Goal: Information Seeking & Learning: Learn about a topic

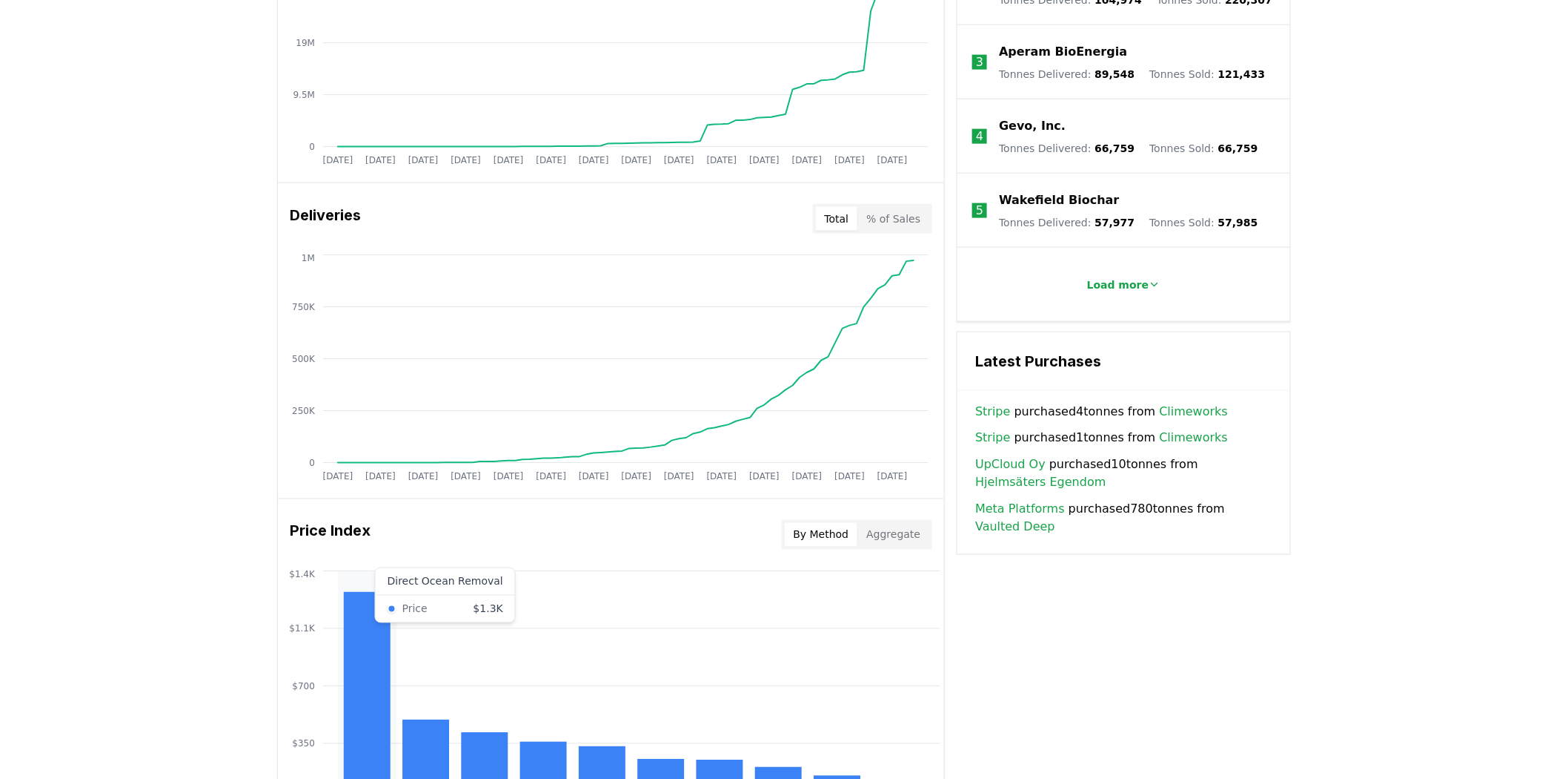
scroll to position [984, 0]
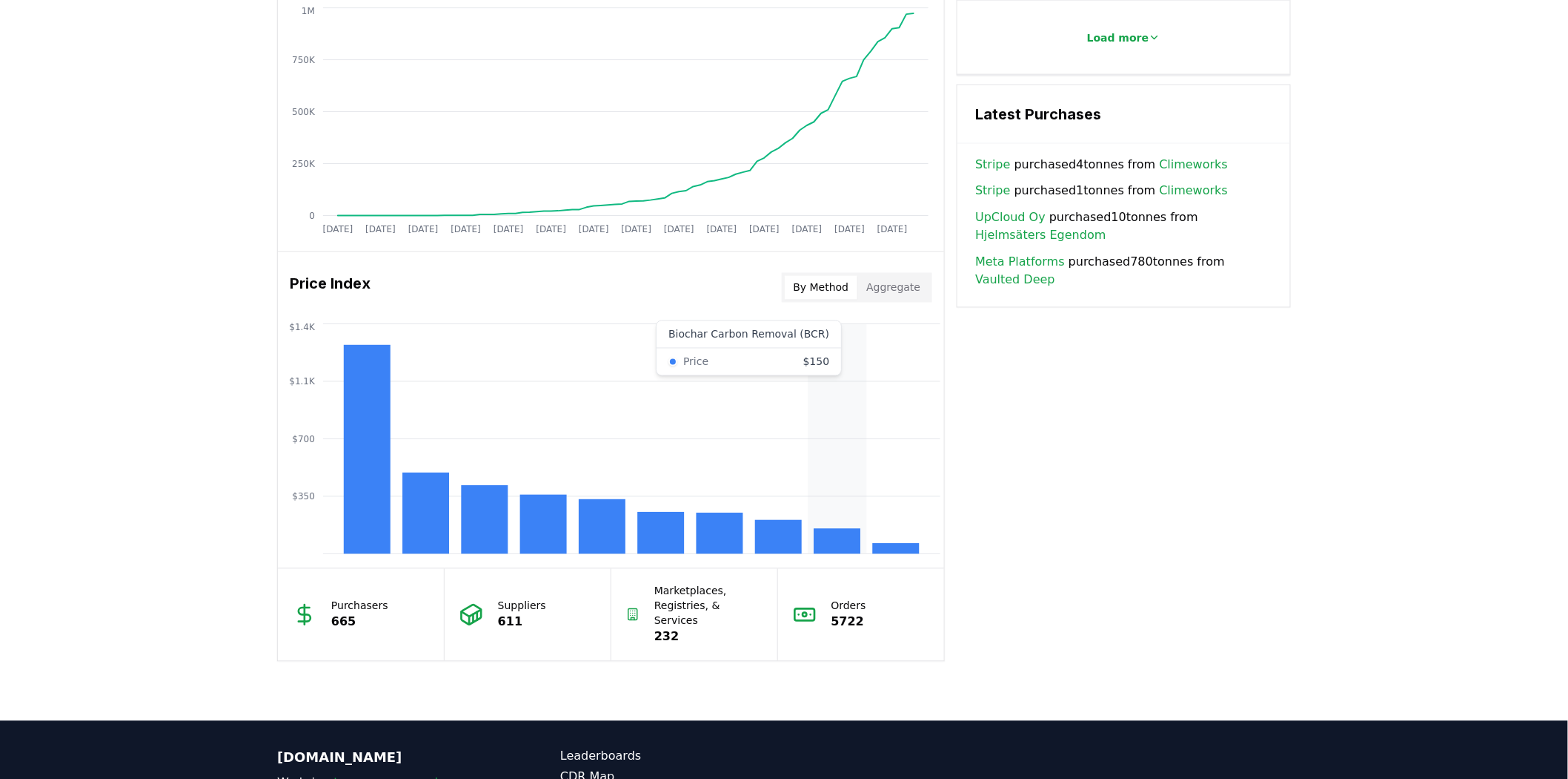
drag, startPoint x: 825, startPoint y: 532, endPoint x: 1183, endPoint y: 478, distance: 362.0
click at [806, 400] on div "Key Metrics Find detailed analysis of carbon removal data through time. Total S…" at bounding box center [783, 110] width 1013 height 1102
click at [806, 400] on rect at bounding box center [837, 541] width 46 height 26
drag, startPoint x: 830, startPoint y: 544, endPoint x: 819, endPoint y: 552, distance: 13.6
click at [806, 400] on rect at bounding box center [837, 541] width 46 height 26
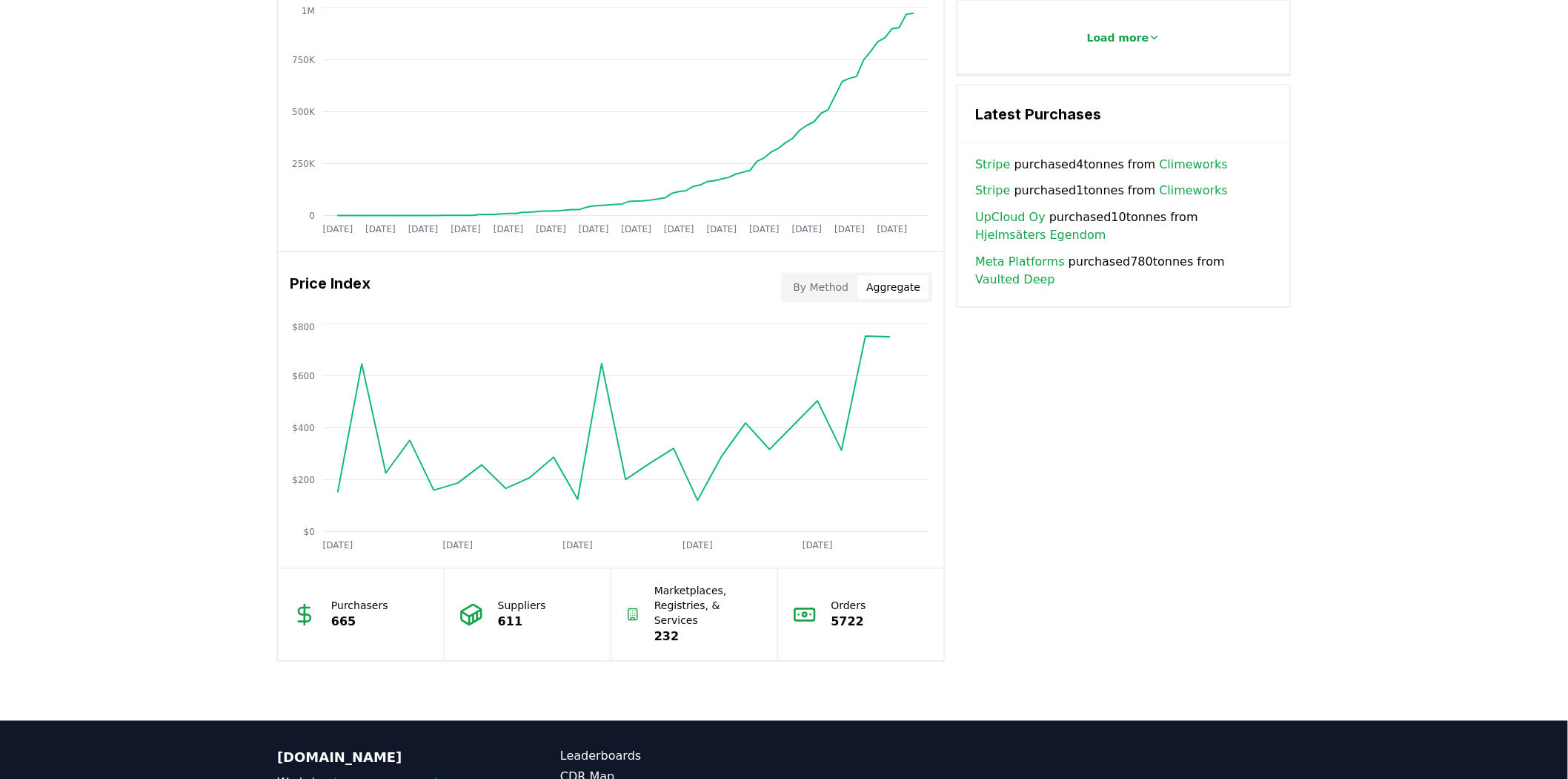
click at [806, 288] on button "Aggregate" at bounding box center [893, 288] width 72 height 24
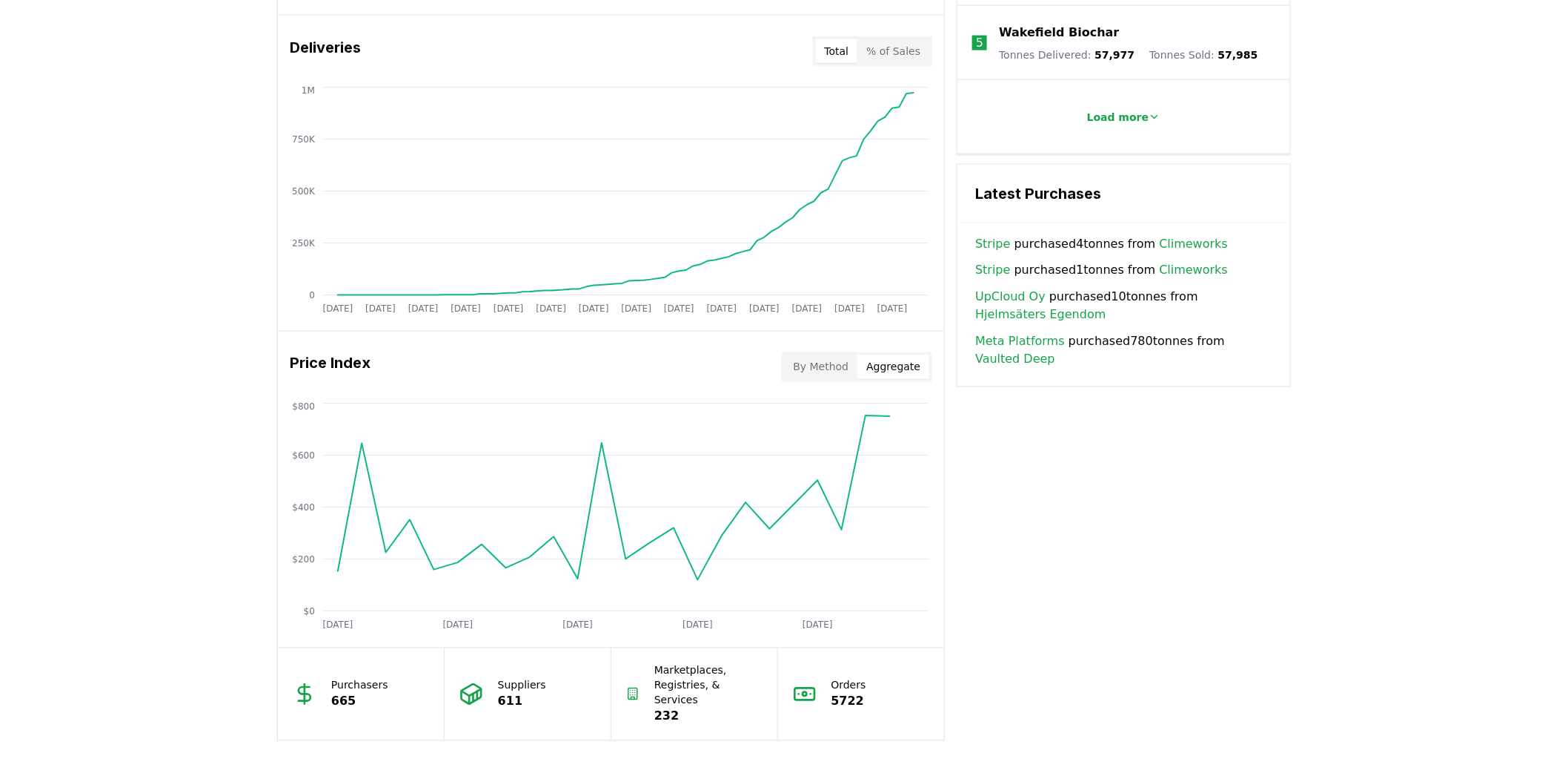
scroll to position [902, 0]
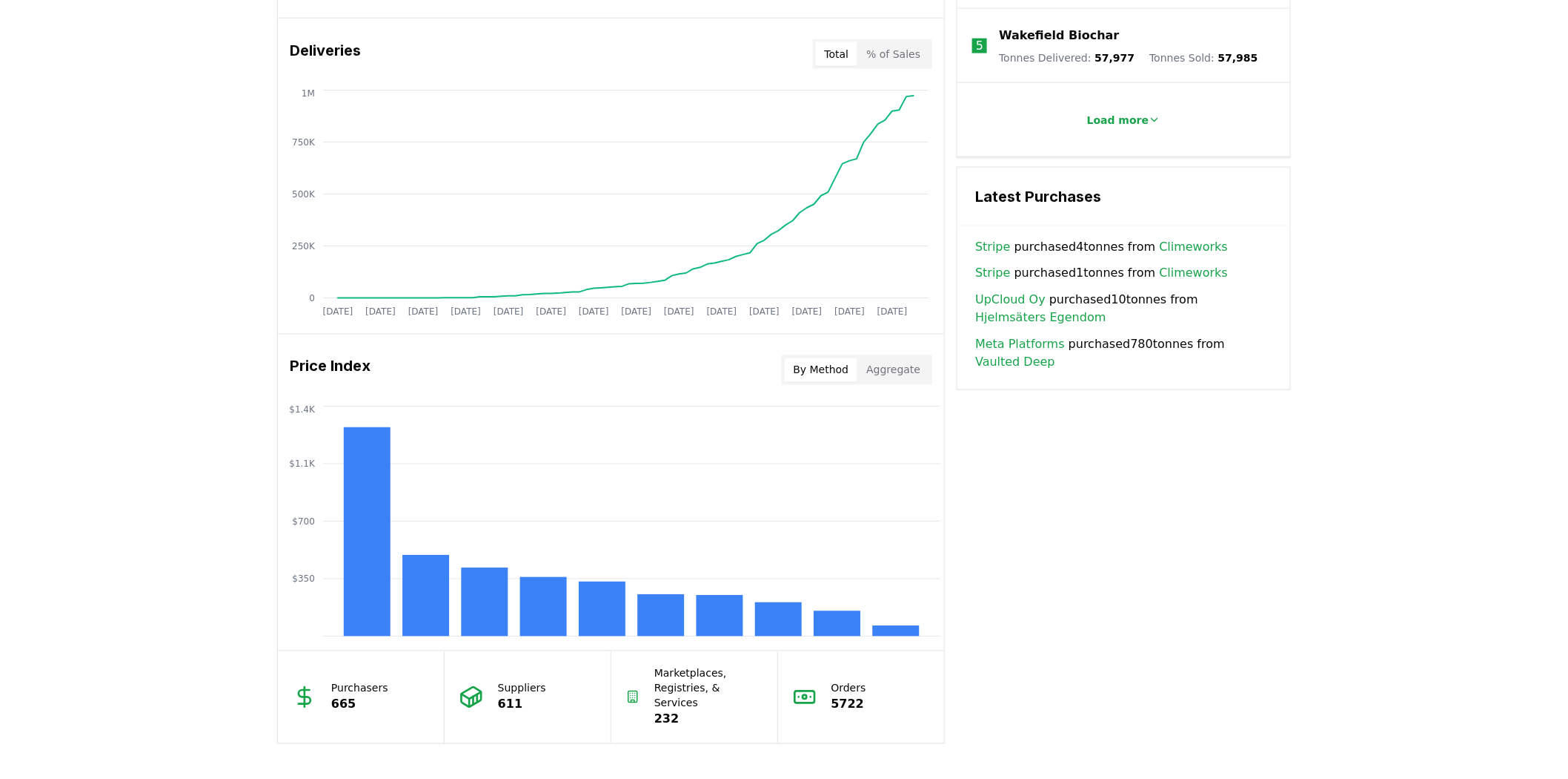
click at [806, 364] on button "By Method" at bounding box center [821, 370] width 74 height 24
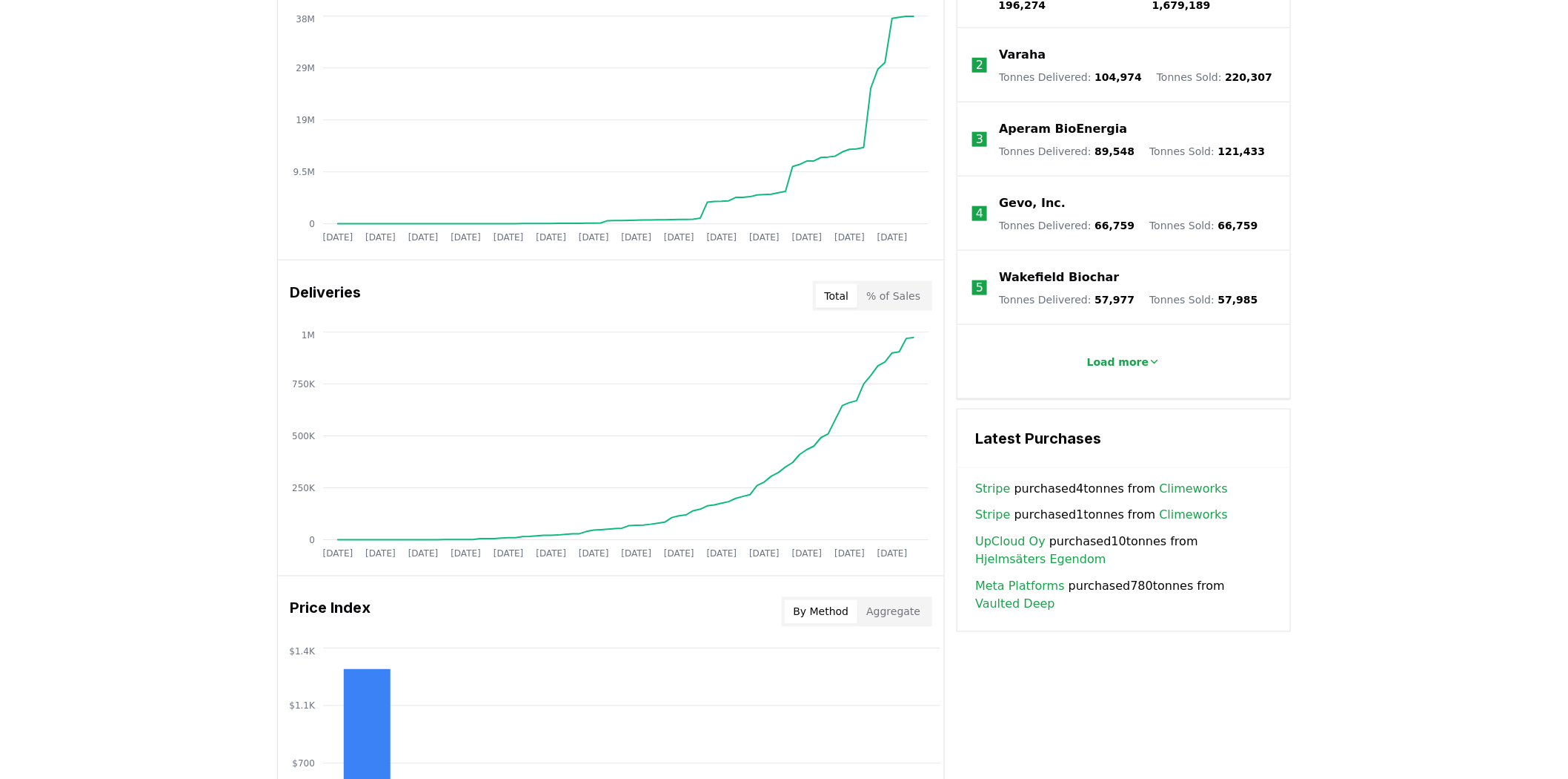
scroll to position [655, 0]
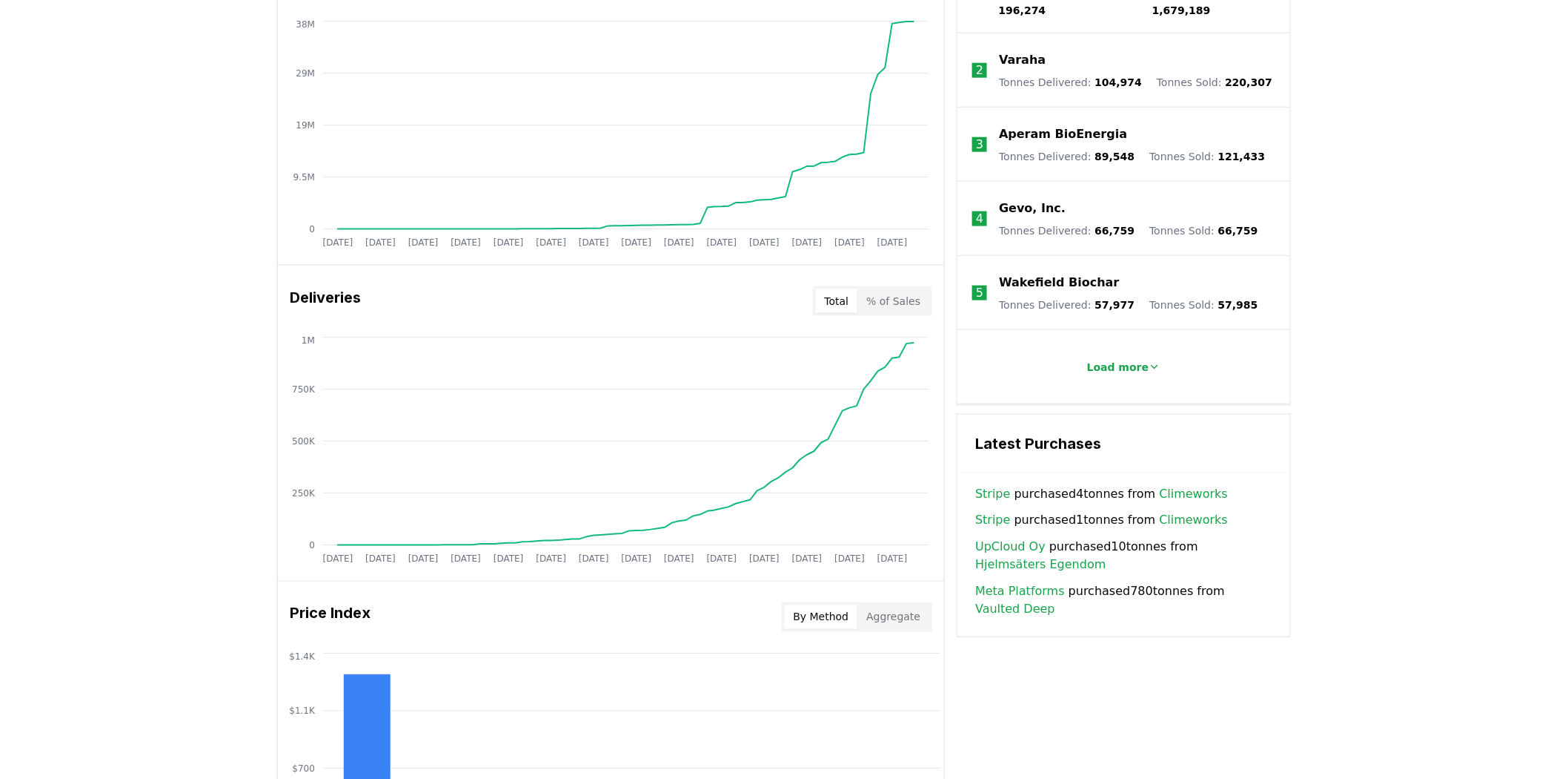
click at [806, 301] on button "% of Sales" at bounding box center [893, 301] width 72 height 24
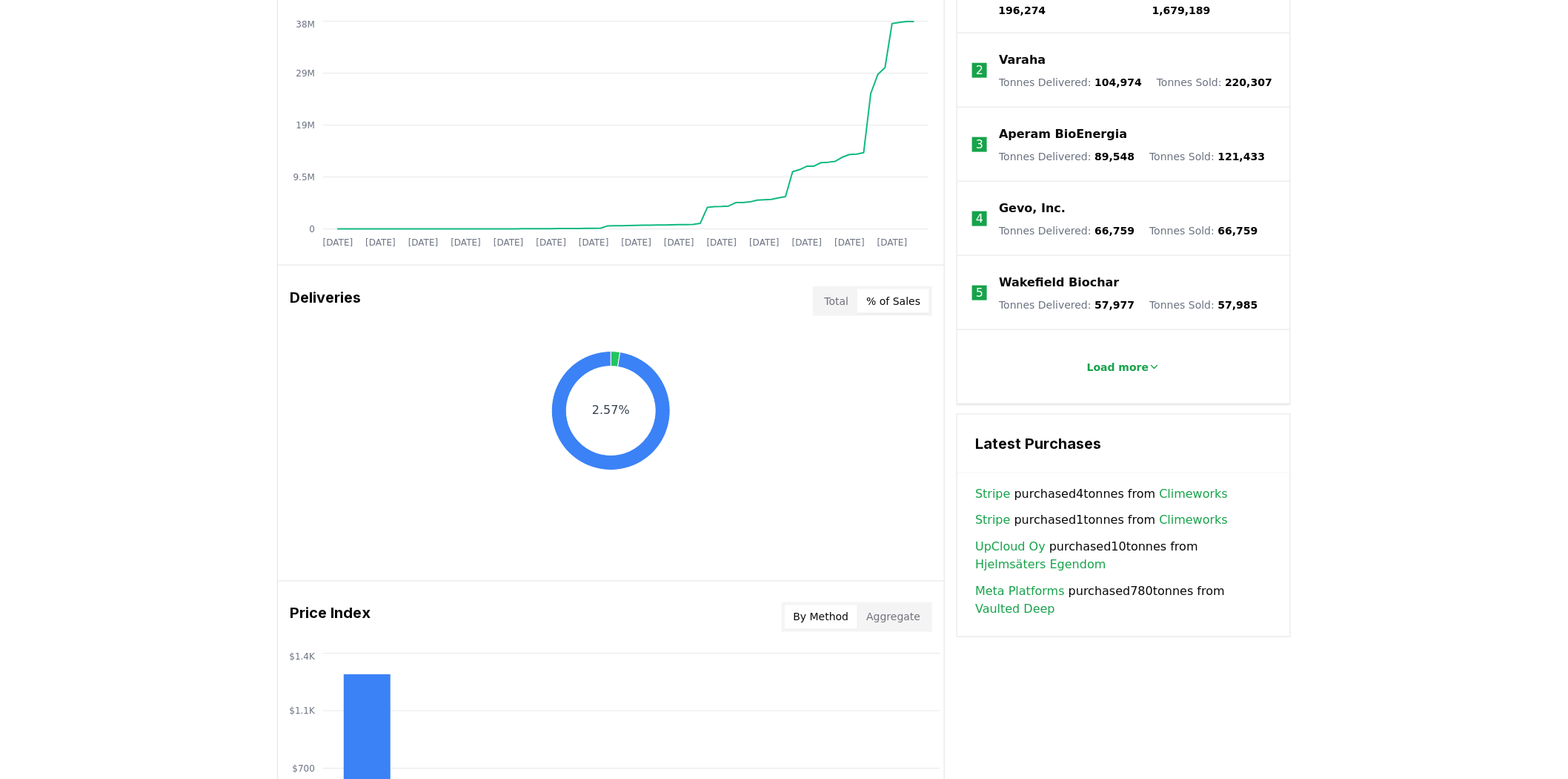
click at [806, 298] on button "Total" at bounding box center [837, 301] width 42 height 24
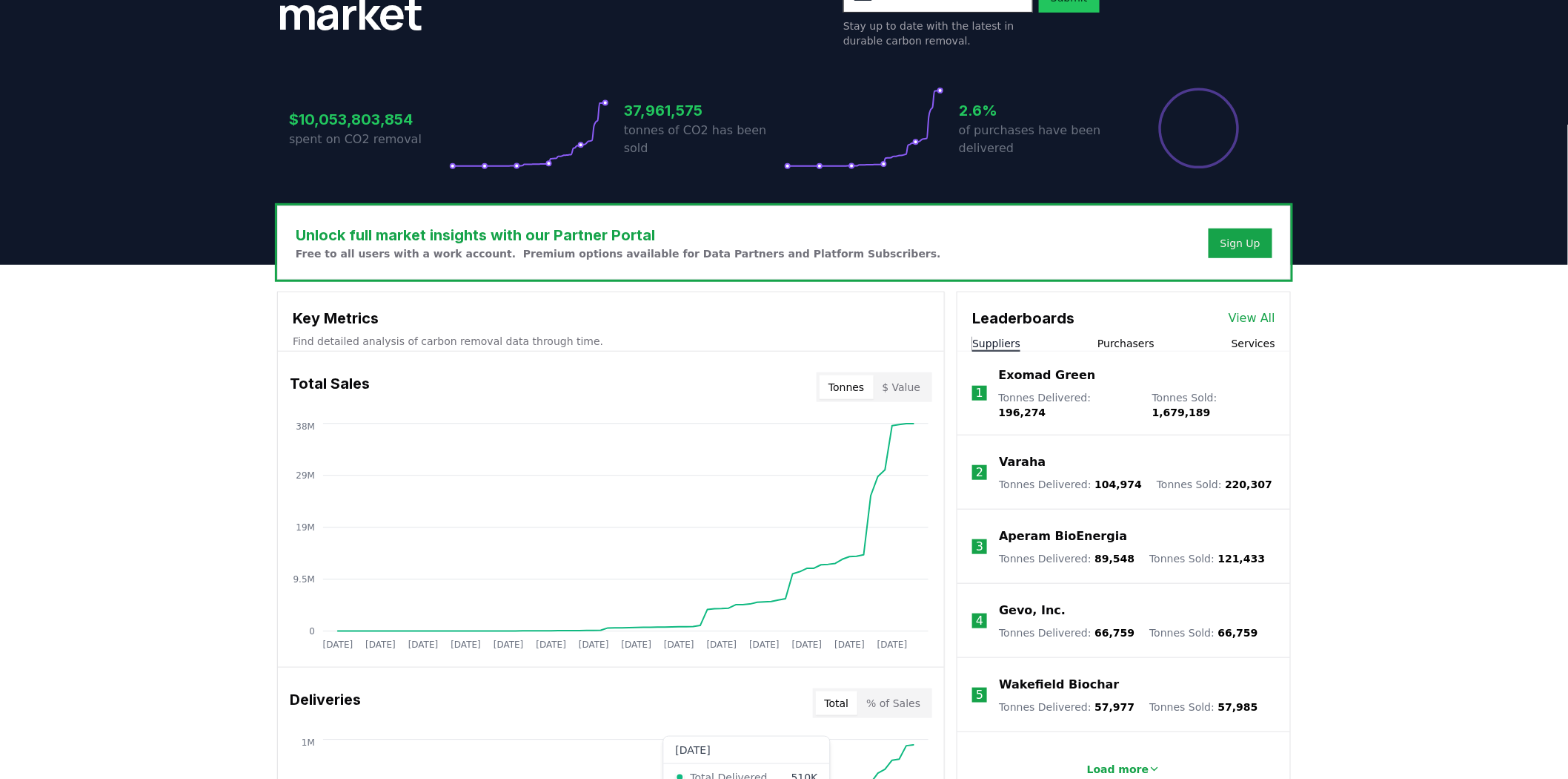
scroll to position [242, 0]
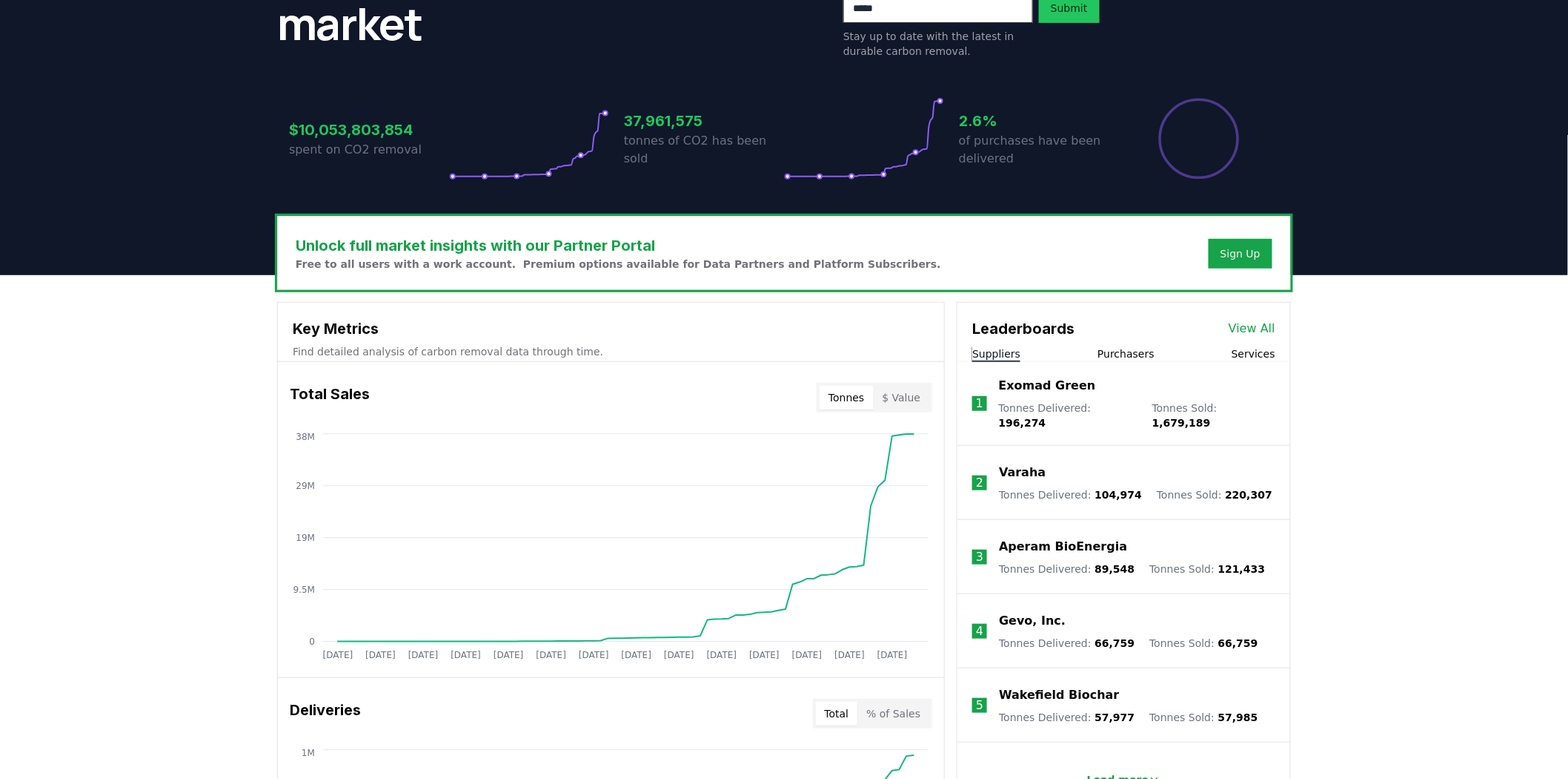
click at [806, 396] on button "$ Value" at bounding box center [901, 397] width 56 height 24
click at [806, 391] on button "Tonnes" at bounding box center [846, 397] width 54 height 24
click at [806, 394] on button "$ Value" at bounding box center [901, 397] width 56 height 24
click at [806, 391] on button "Tonnes" at bounding box center [846, 397] width 54 height 24
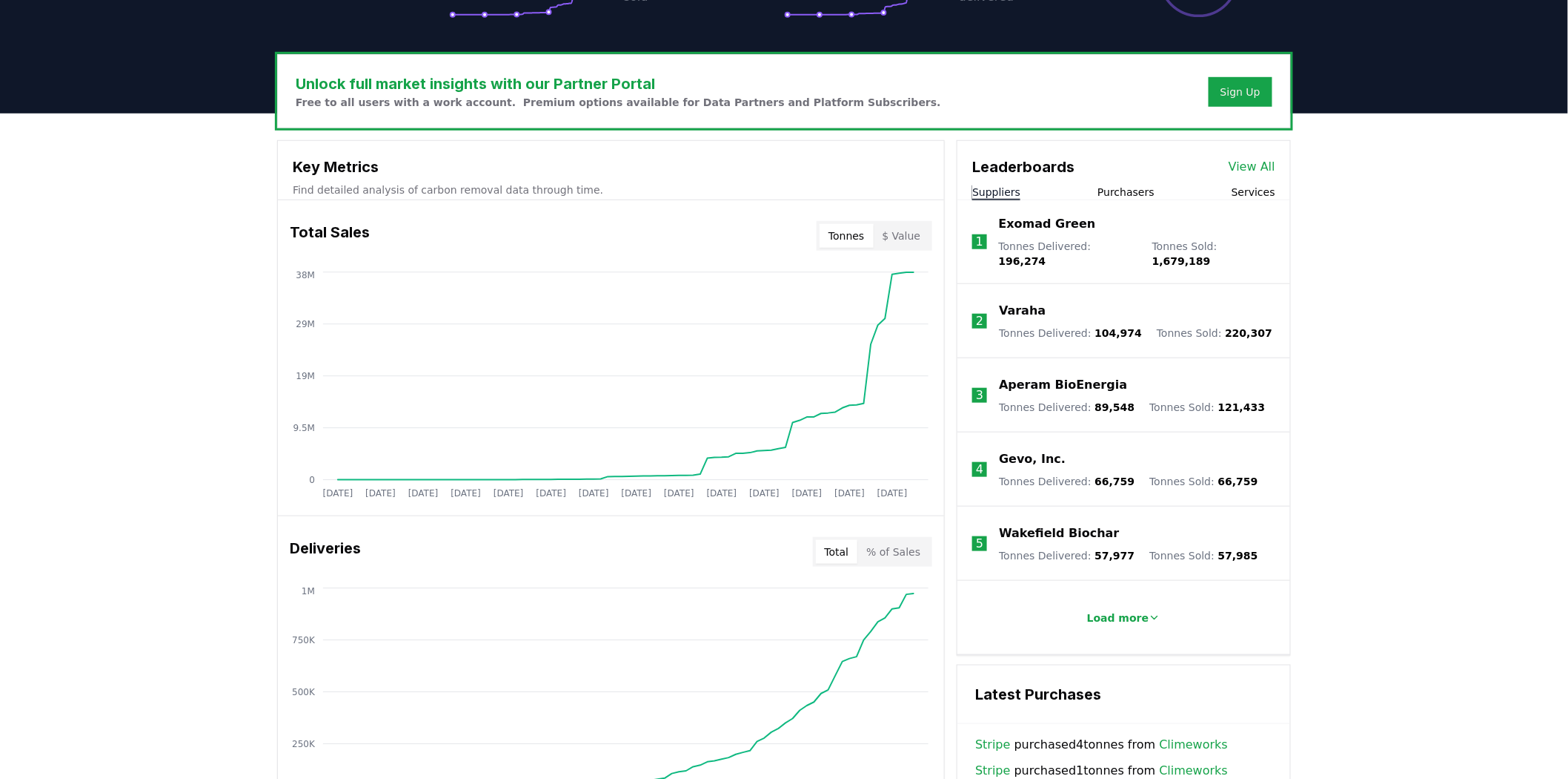
scroll to position [408, 0]
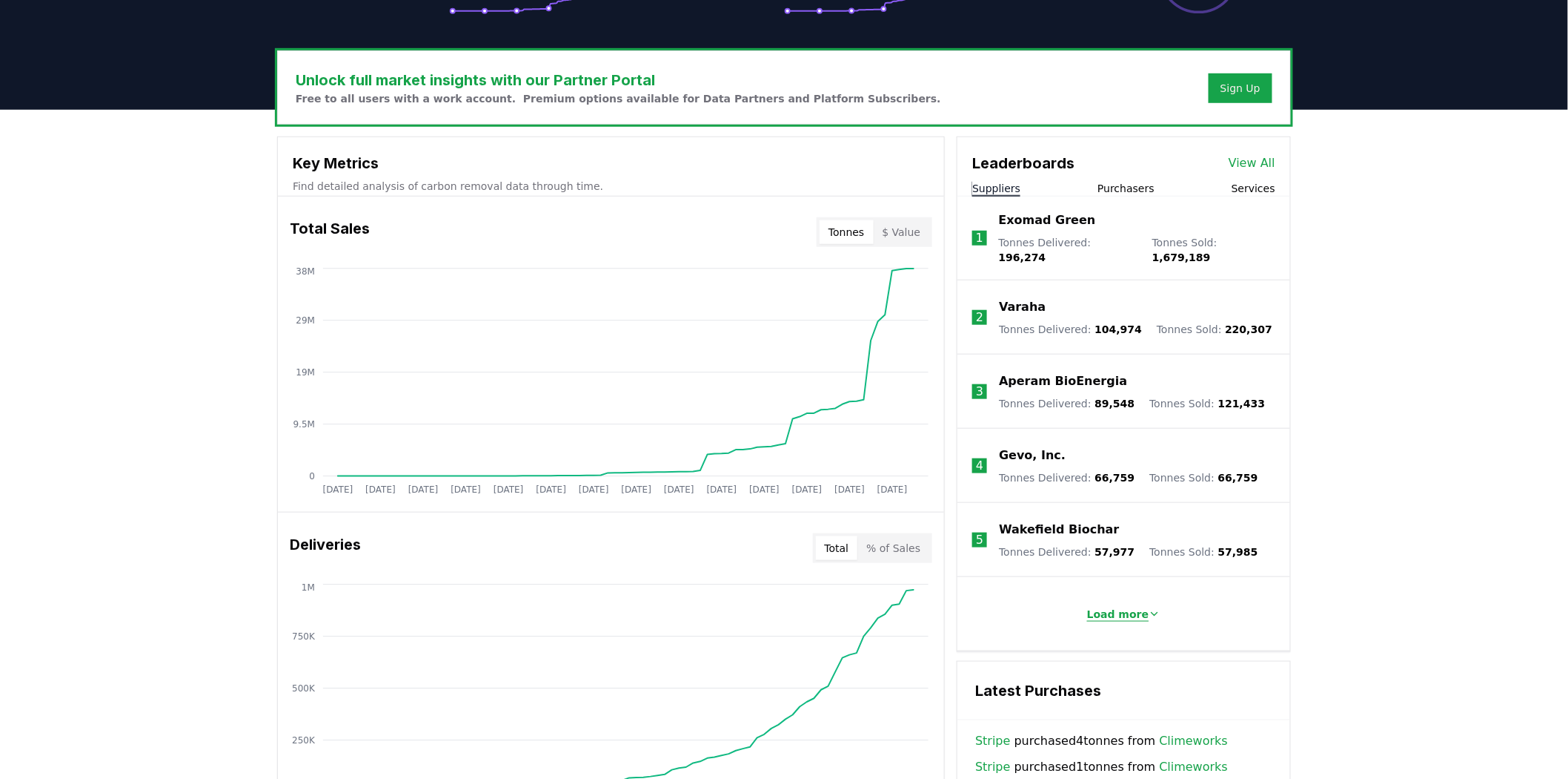
click at [806, 400] on p "Load more" at bounding box center [1118, 614] width 62 height 15
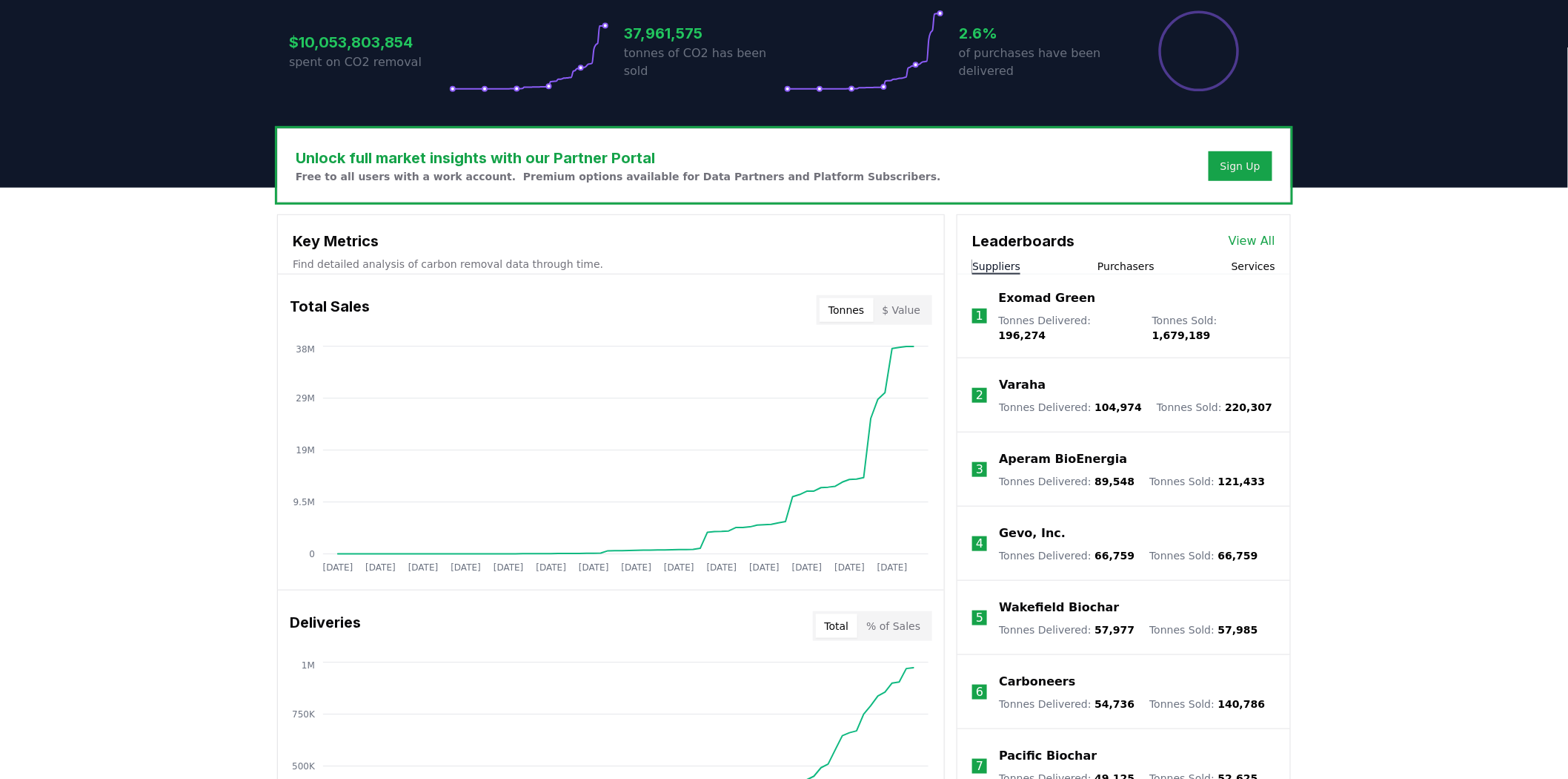
scroll to position [160, 0]
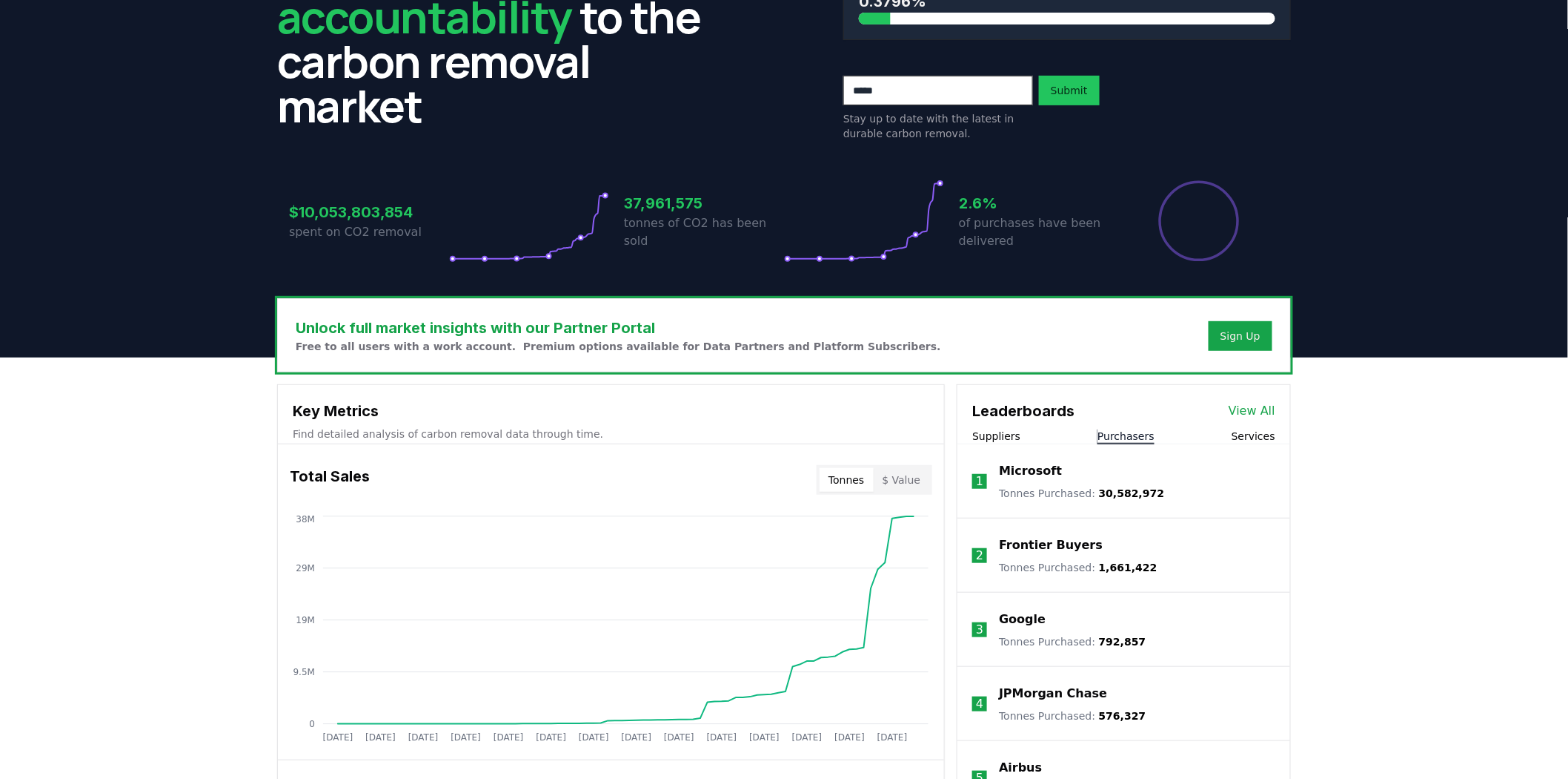
click at [806, 400] on button "Purchasers" at bounding box center [1125, 436] width 57 height 15
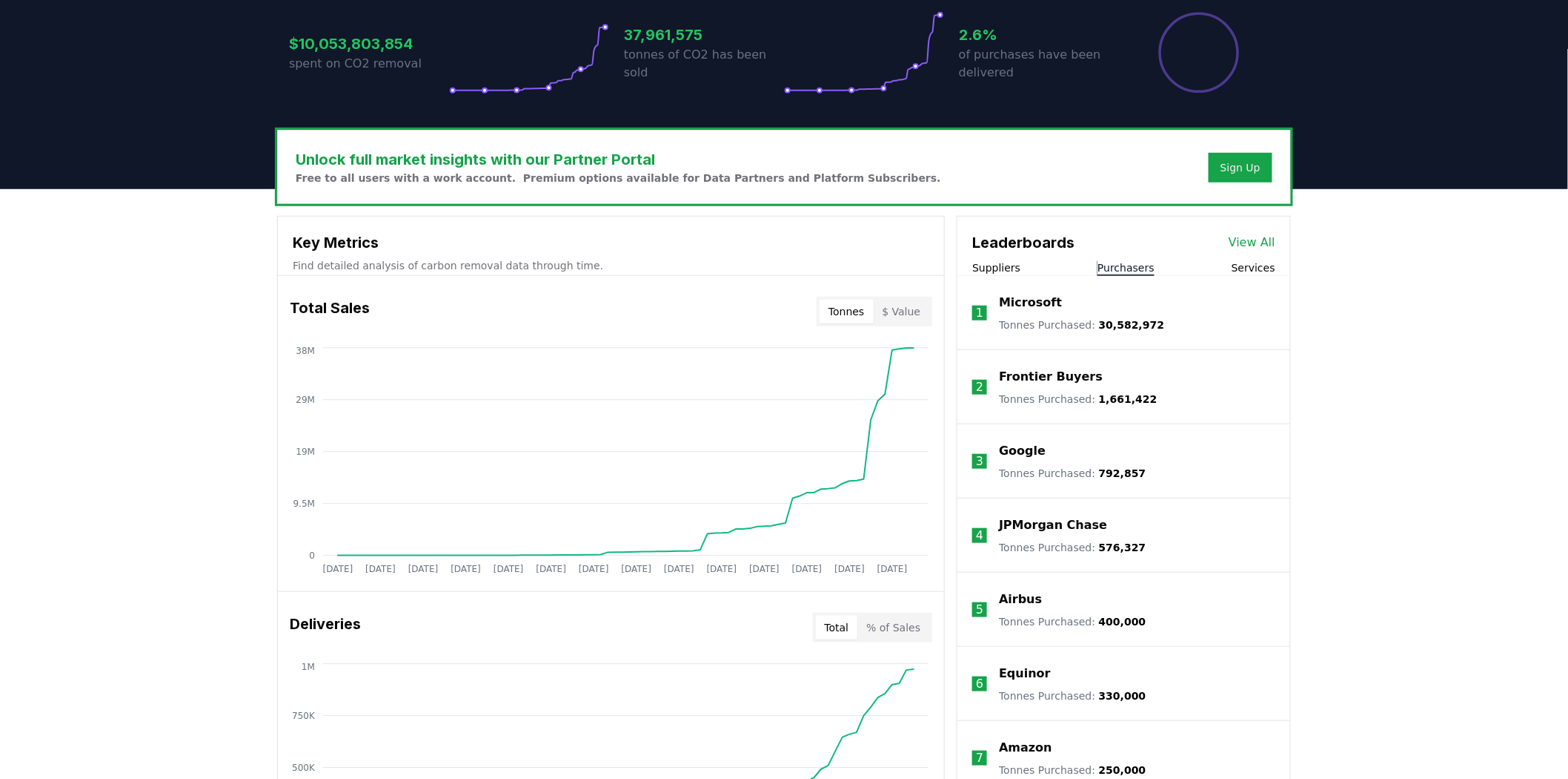
scroll to position [324, 0]
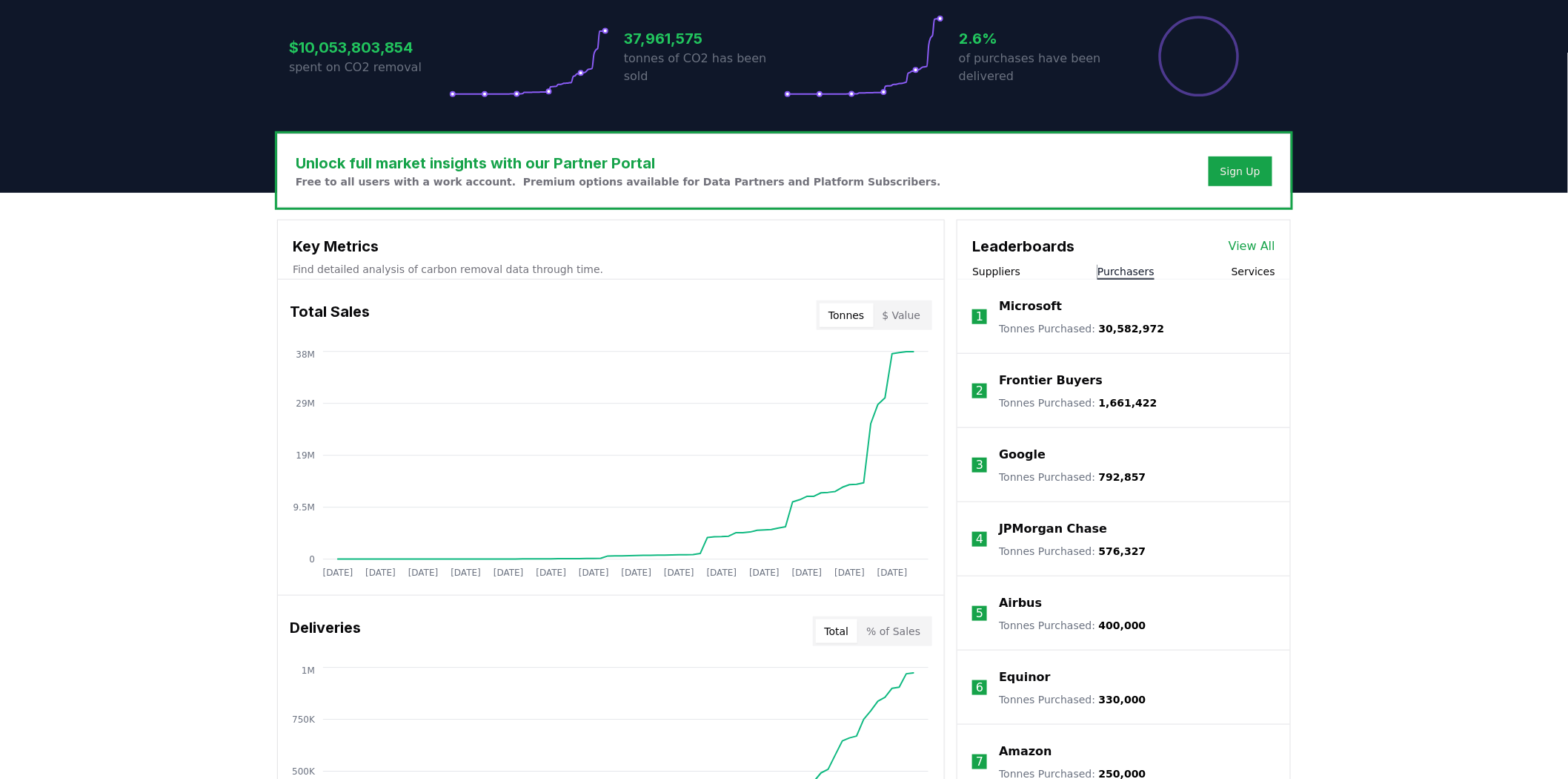
click at [806, 271] on button "Services" at bounding box center [1254, 272] width 44 height 15
click at [806, 277] on button "Purchasers" at bounding box center [1125, 272] width 57 height 15
click at [806, 272] on button "Suppliers" at bounding box center [996, 272] width 48 height 15
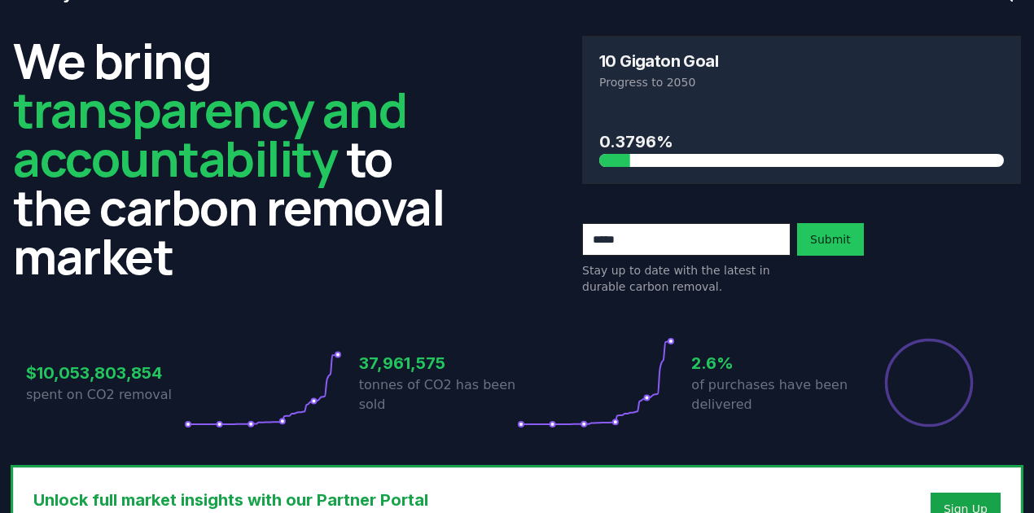
scroll to position [0, 0]
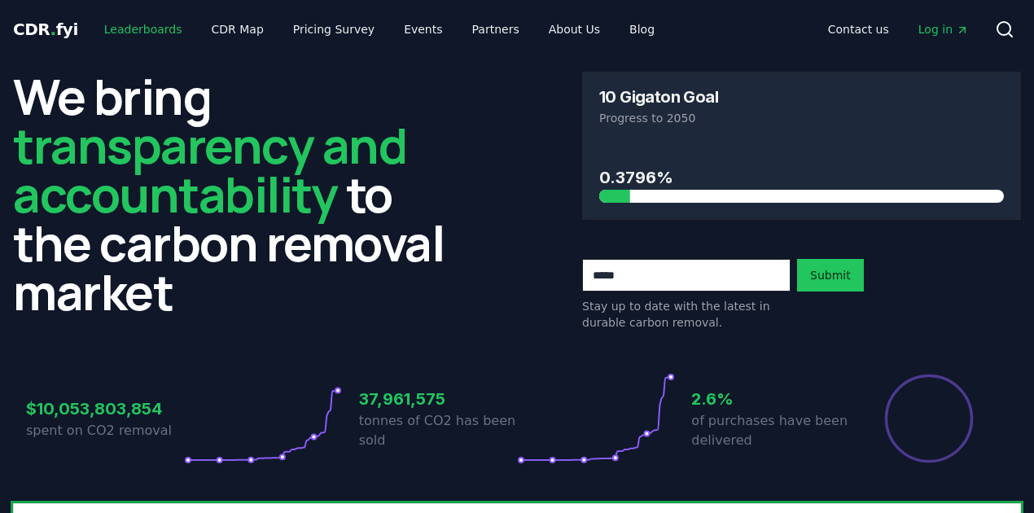
click at [141, 32] on link "Leaderboards" at bounding box center [143, 29] width 104 height 29
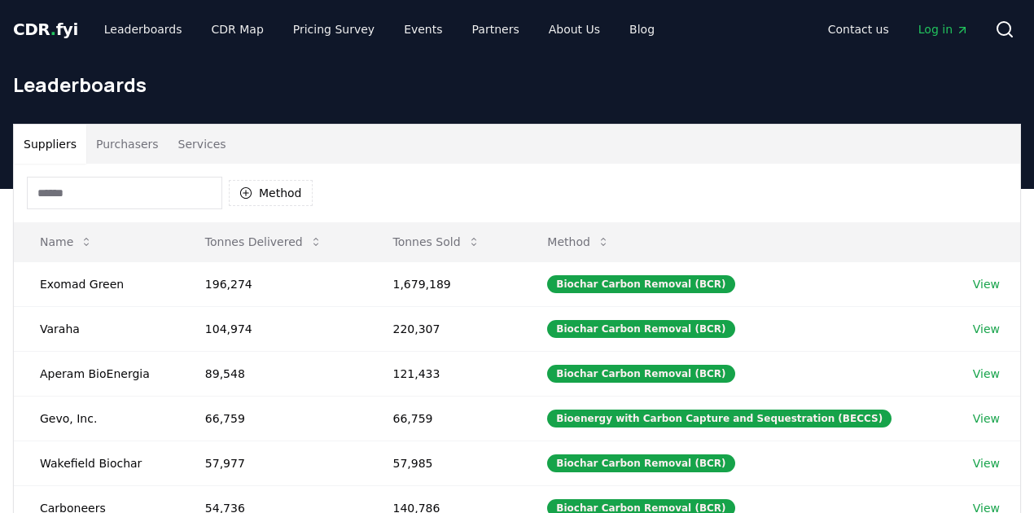
click at [140, 147] on button "Purchasers" at bounding box center [127, 144] width 82 height 39
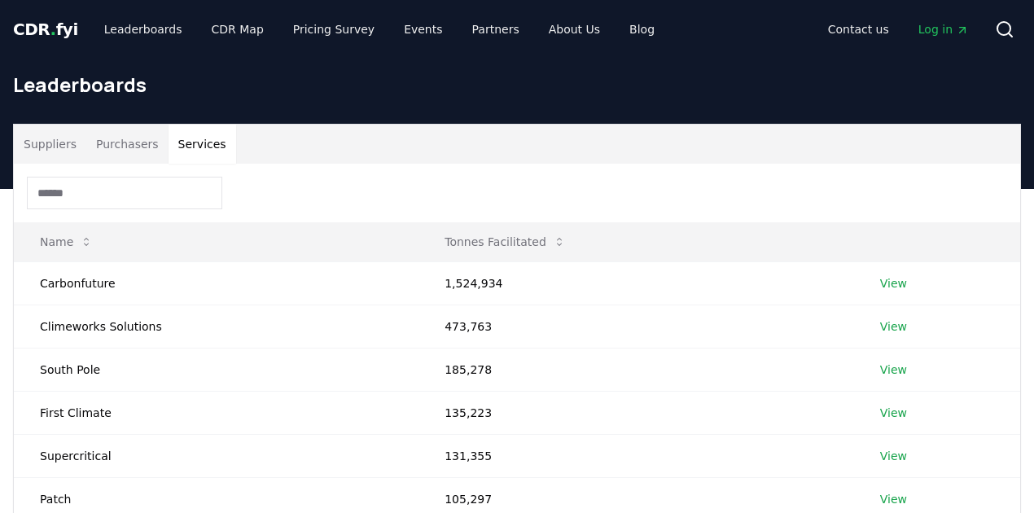
click at [200, 148] on button "Services" at bounding box center [202, 144] width 68 height 39
click at [65, 148] on button "Suppliers" at bounding box center [50, 144] width 72 height 39
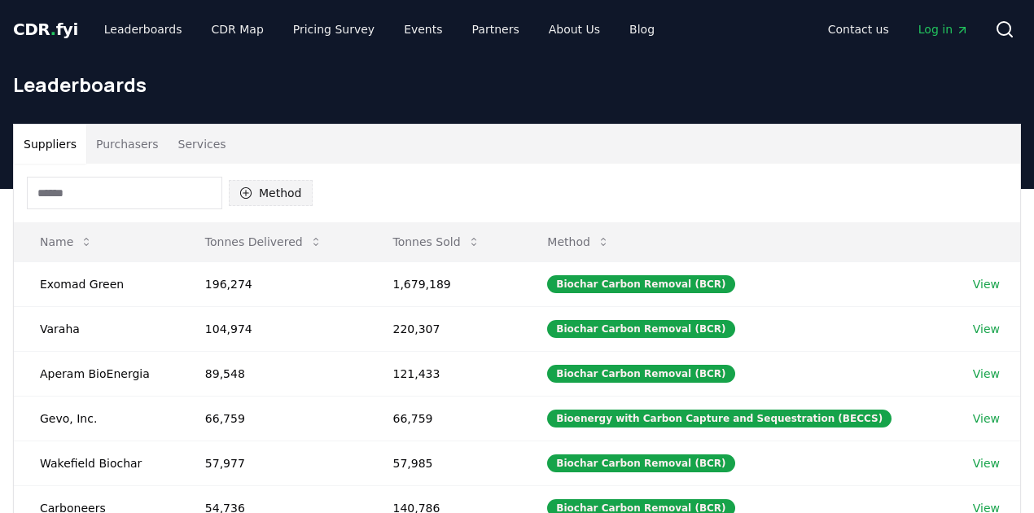
click at [270, 195] on button "Method" at bounding box center [271, 193] width 84 height 26
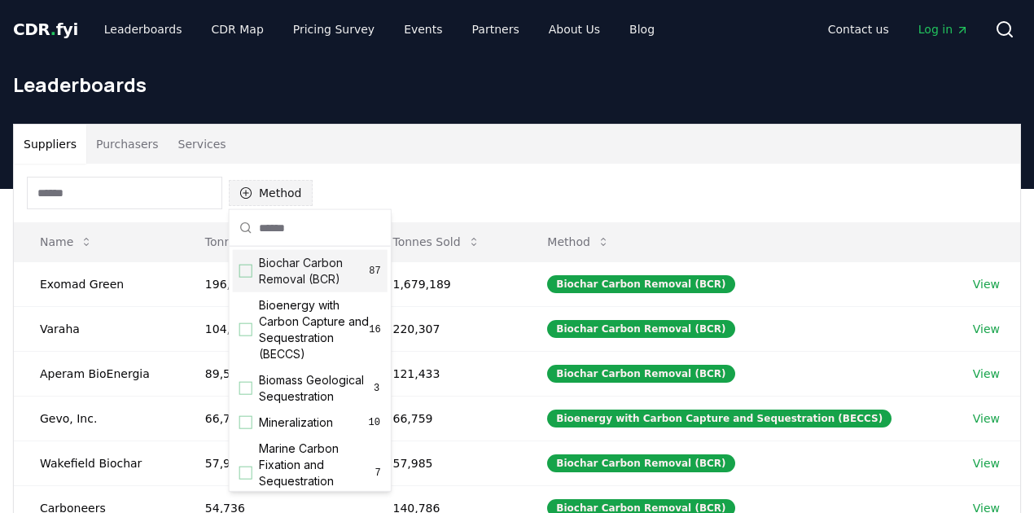
click at [270, 195] on button "Method" at bounding box center [271, 193] width 84 height 26
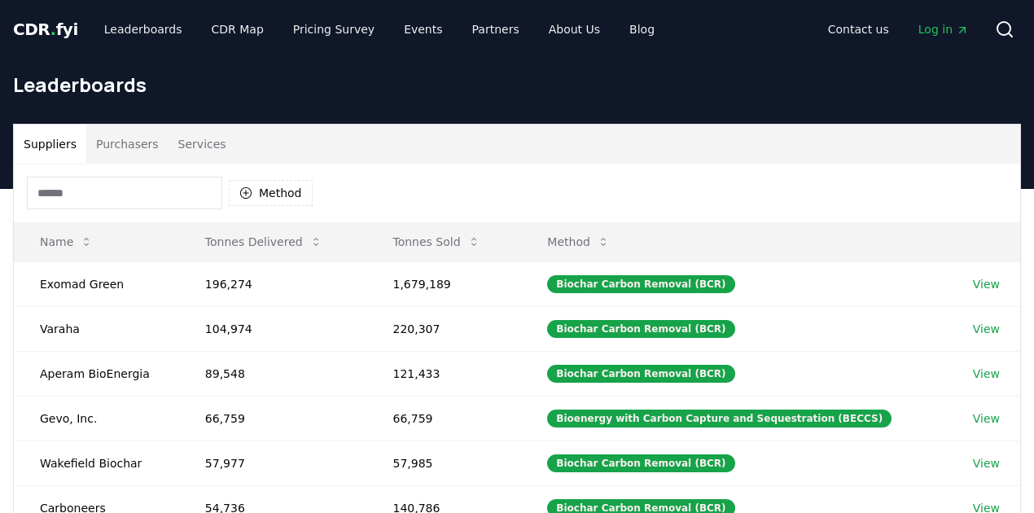
click at [143, 139] on button "Purchasers" at bounding box center [127, 144] width 82 height 39
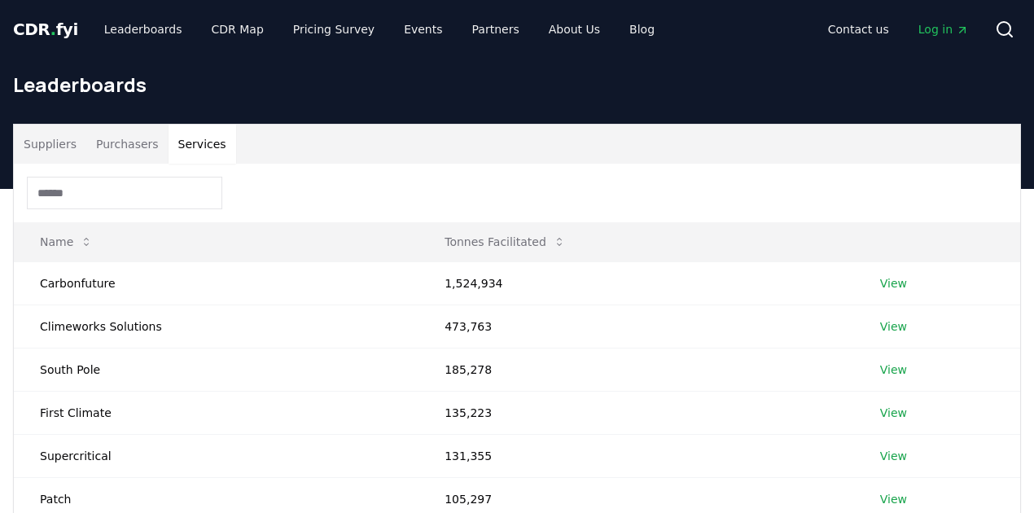
click at [200, 133] on button "Services" at bounding box center [202, 144] width 68 height 39
click at [46, 151] on button "Suppliers" at bounding box center [50, 144] width 72 height 39
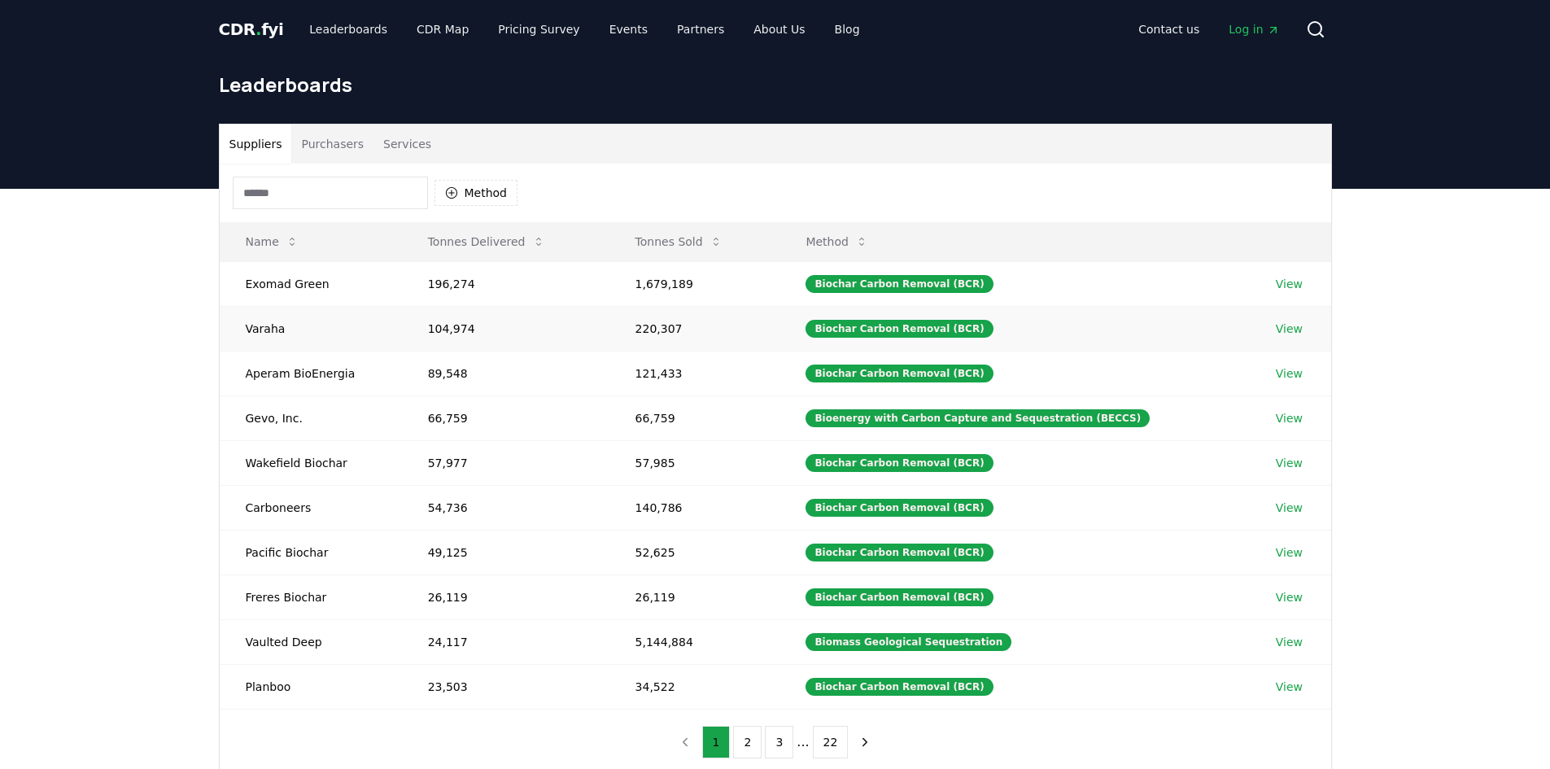
scroll to position [81, 0]
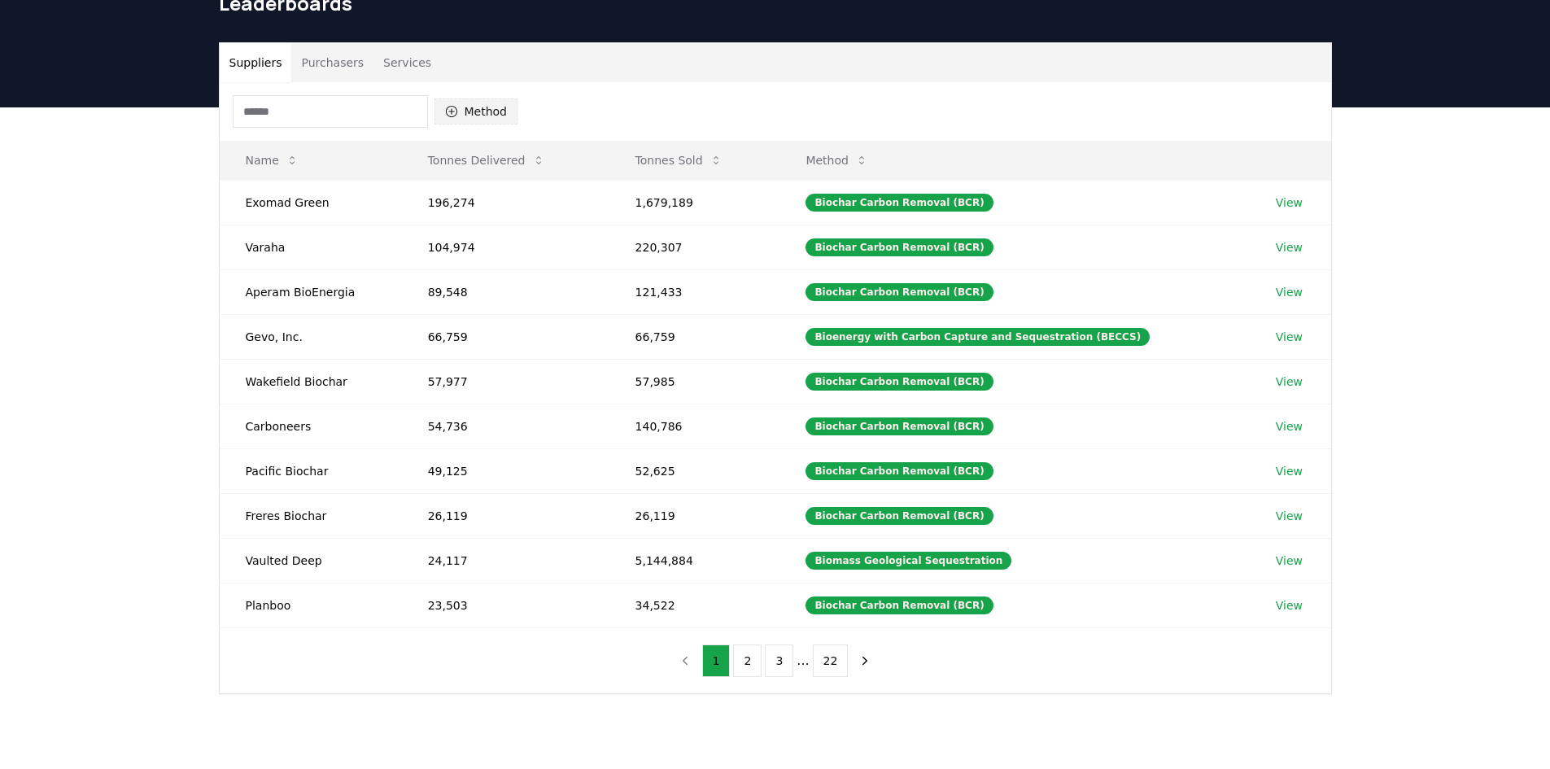
click at [457, 107] on icon "button" at bounding box center [451, 111] width 13 height 13
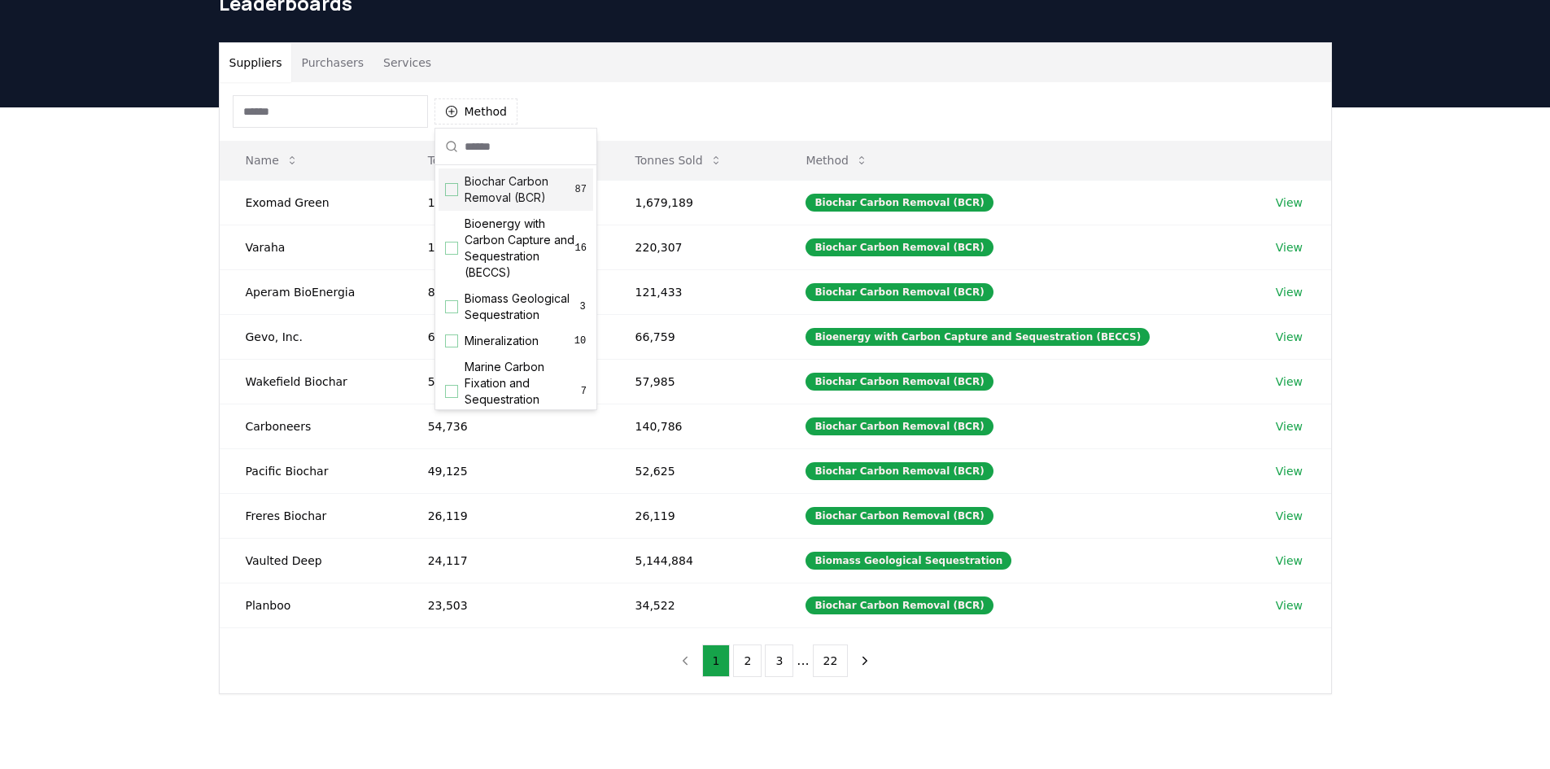
click at [455, 192] on div "Suggestions" at bounding box center [451, 189] width 13 height 13
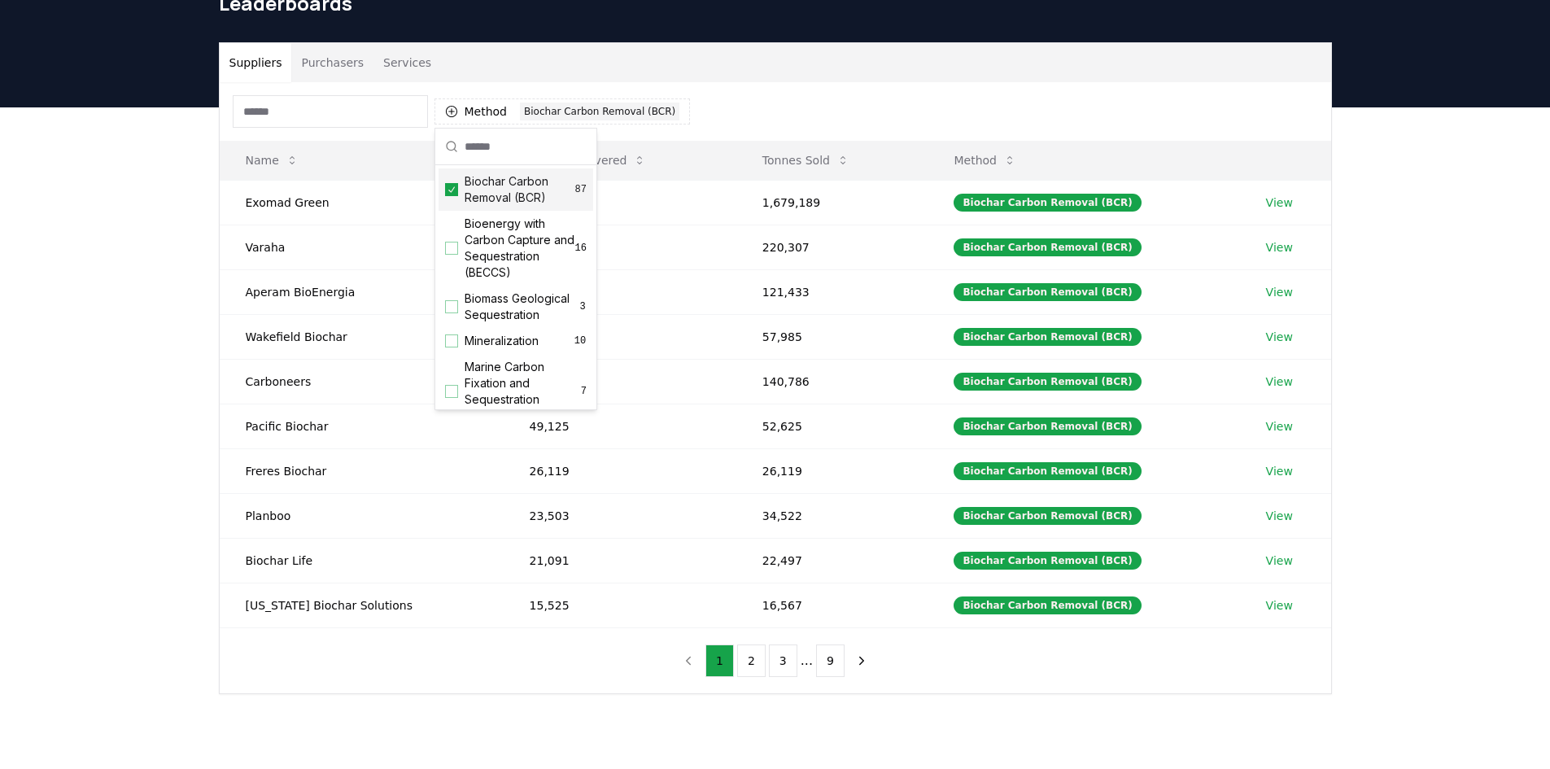
click at [186, 267] on div "Suppliers Purchasers Services Method 1 Biochar Carbon Removal (BCR) Name Tonnes…" at bounding box center [775, 433] width 1550 height 652
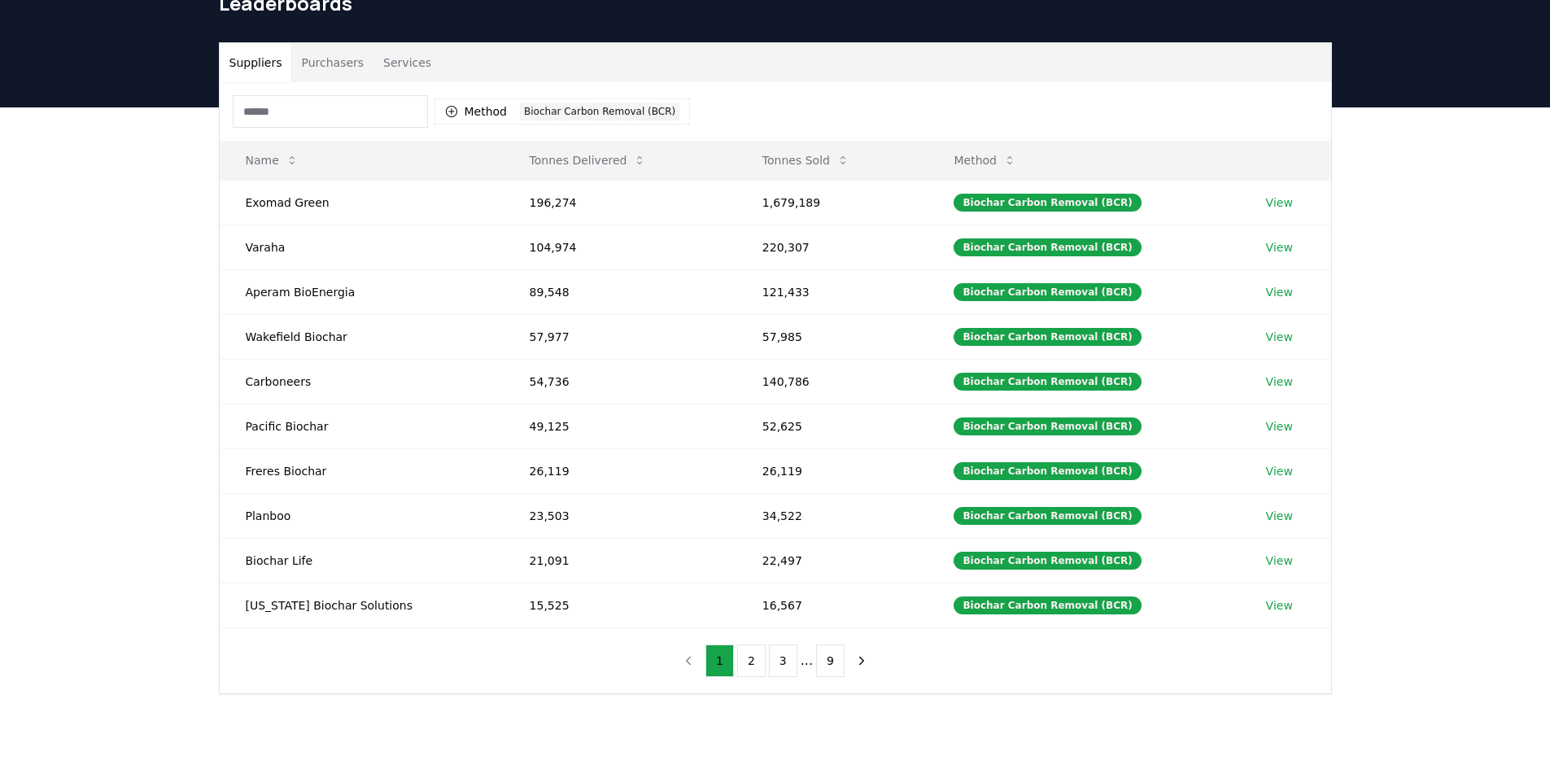
scroll to position [0, 0]
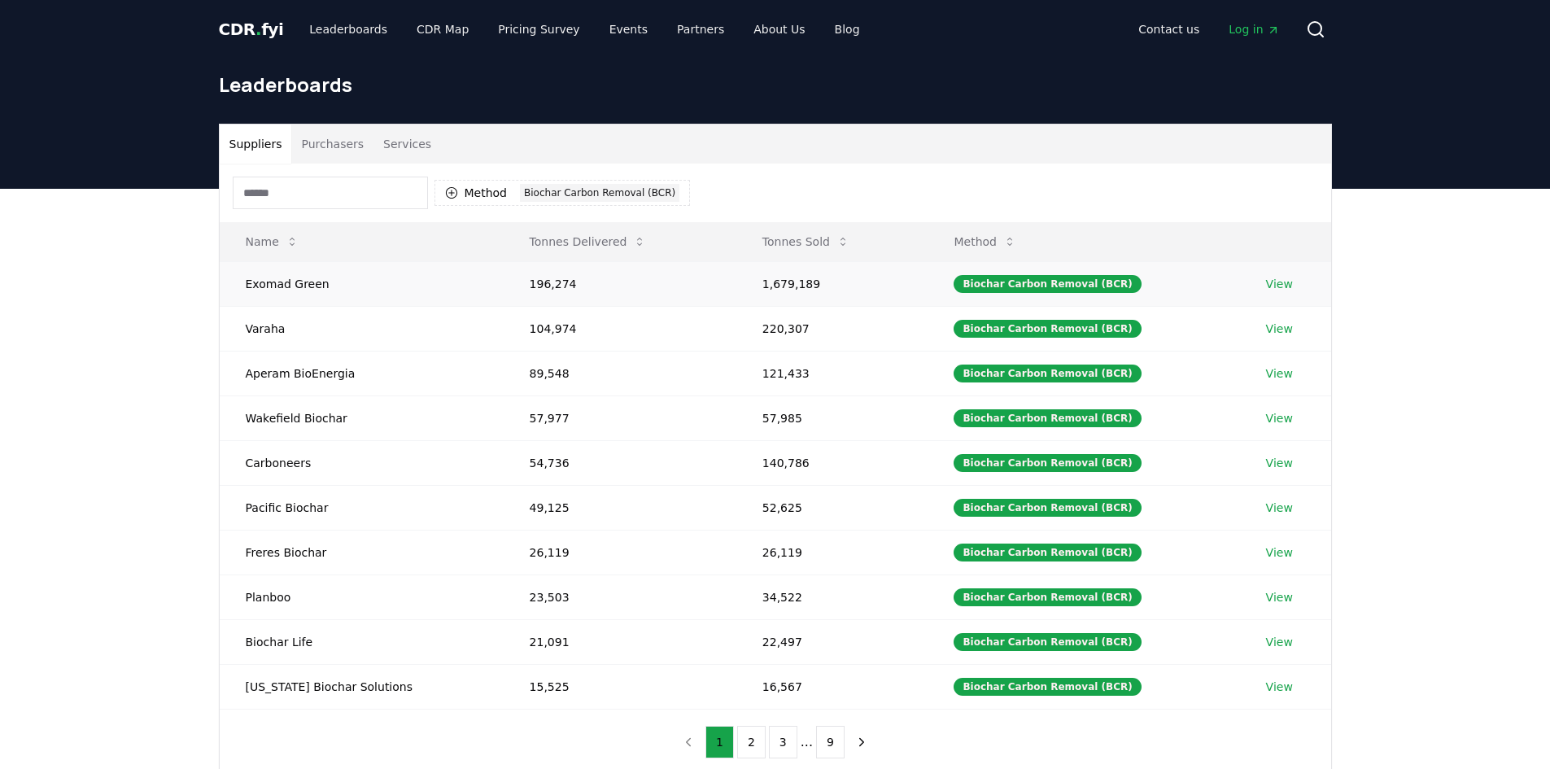
click at [777, 291] on td "1,679,189" at bounding box center [833, 283] width 192 height 45
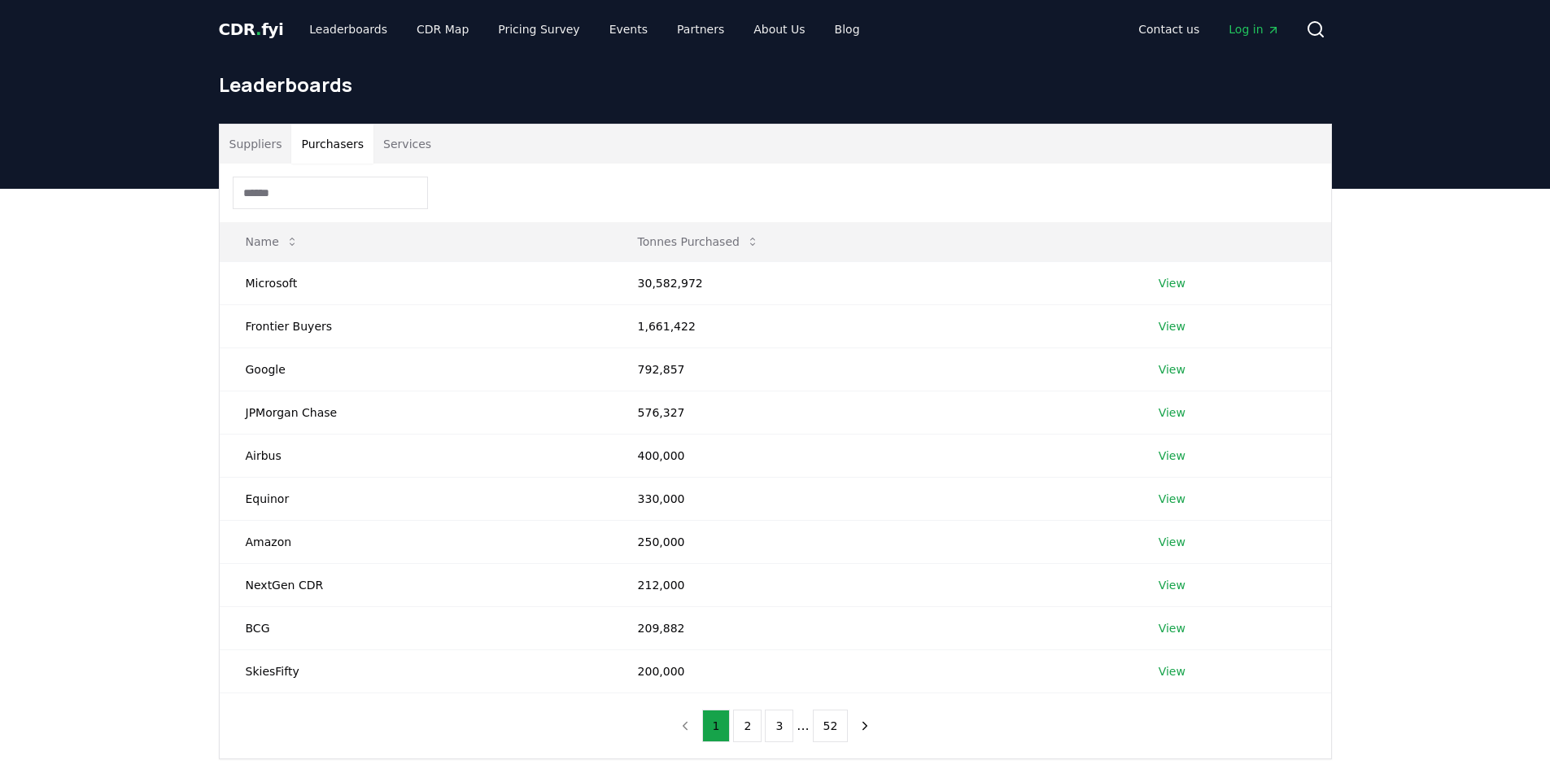
click at [326, 146] on button "Purchasers" at bounding box center [332, 144] width 82 height 39
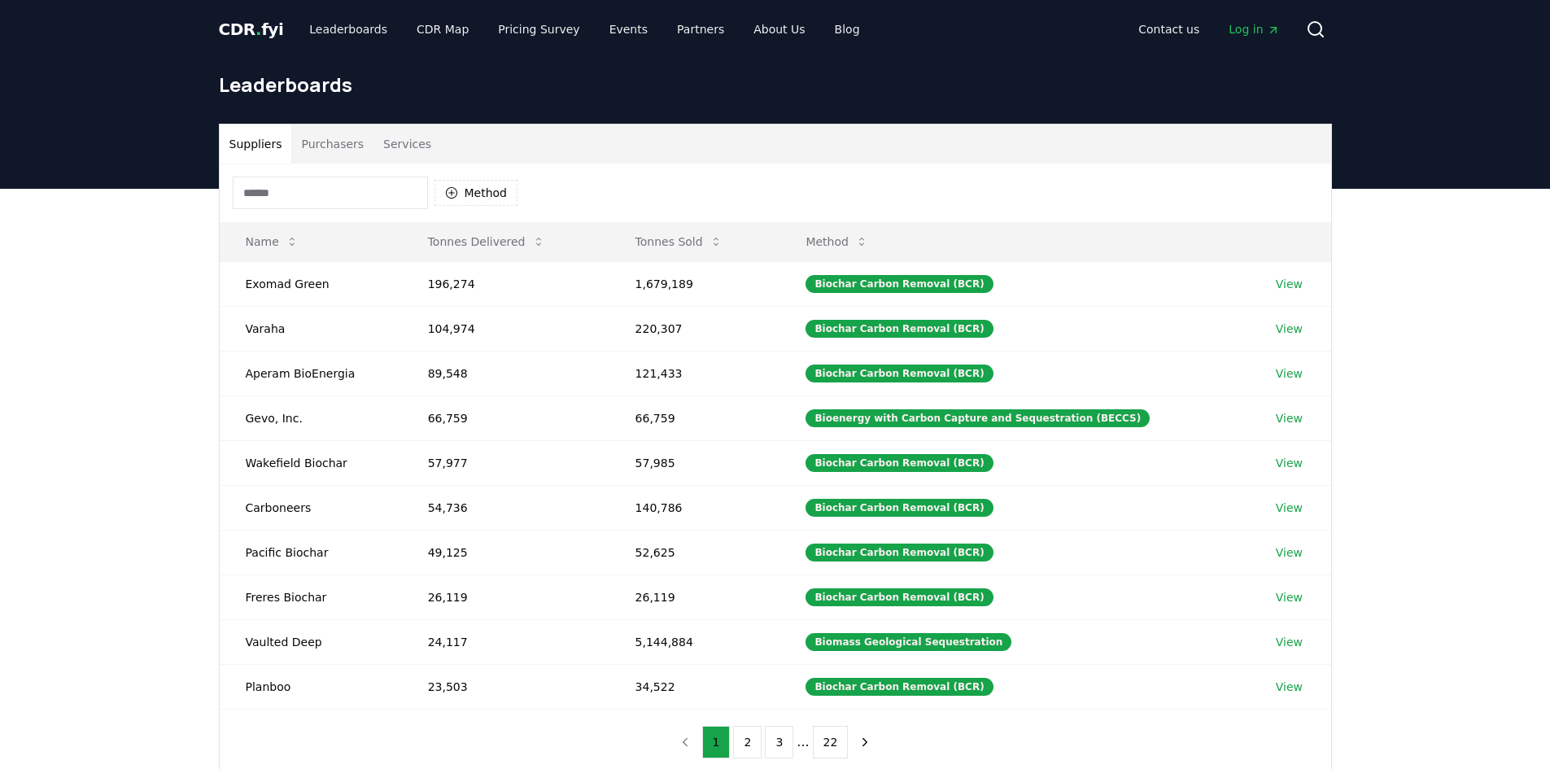
click at [257, 142] on button "Suppliers" at bounding box center [256, 144] width 72 height 39
click at [885, 286] on link "View" at bounding box center [1289, 284] width 27 height 16
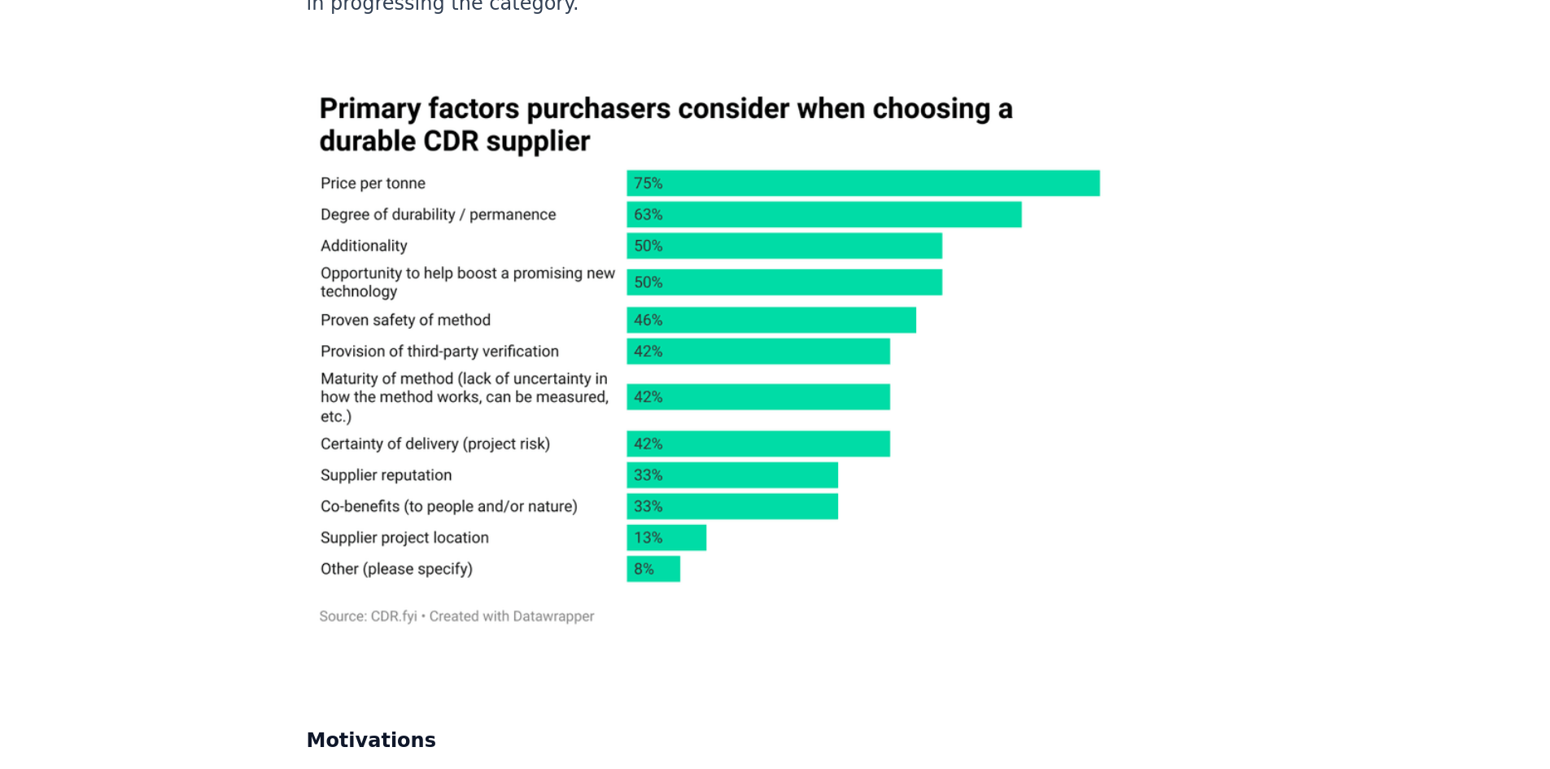
scroll to position [3731, 0]
